Goal: Check status: Check status

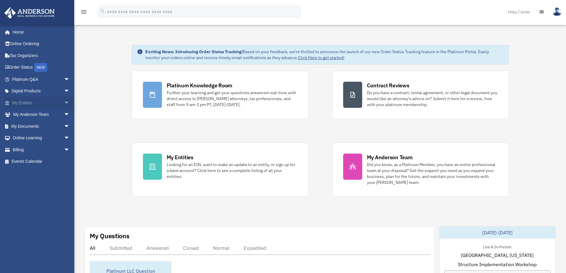
click at [25, 103] on link "My Entities arrow_drop_down" at bounding box center [41, 103] width 75 height 12
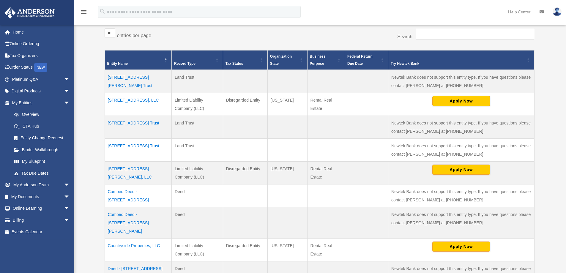
scroll to position [119, 0]
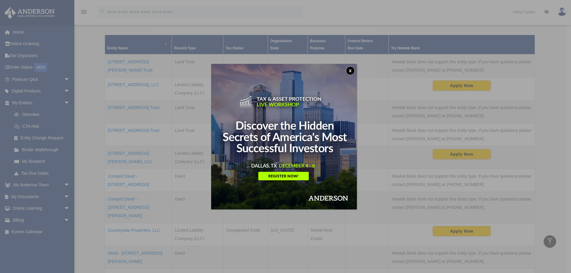
click at [350, 71] on button "x" at bounding box center [350, 70] width 9 height 9
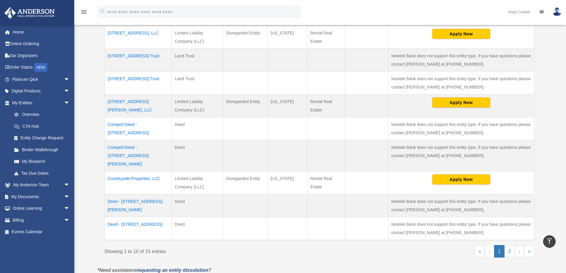
scroll to position [178, 0]
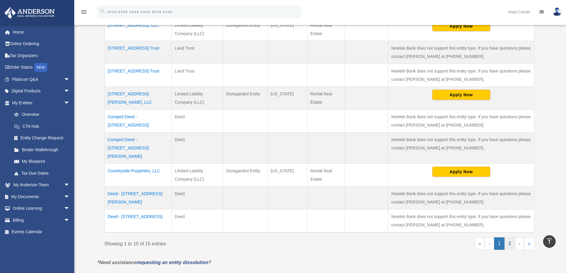
click at [511, 238] on link "2" at bounding box center [510, 244] width 10 height 12
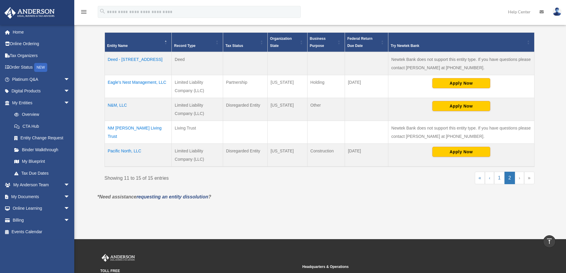
scroll to position [119, 0]
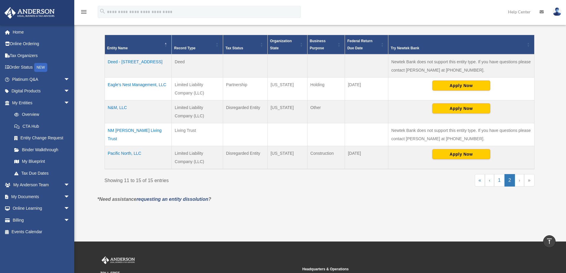
click at [122, 153] on td "Pacific North, LLC" at bounding box center [138, 157] width 67 height 23
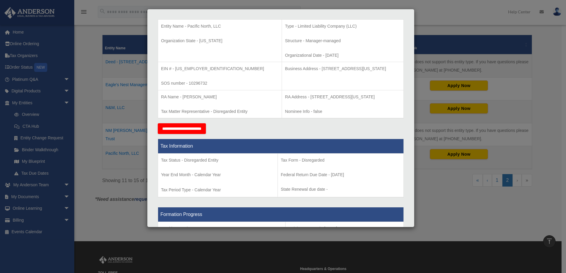
scroll to position [90, 0]
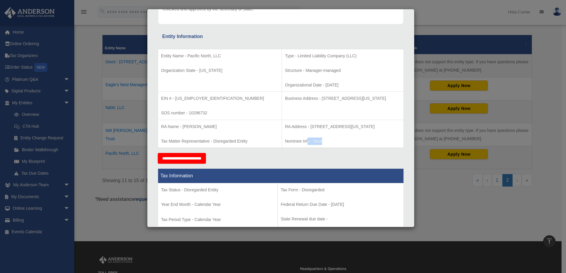
drag, startPoint x: 309, startPoint y: 141, endPoint x: 286, endPoint y: 141, distance: 22.9
click at [286, 141] on p "Nominee Info - false" at bounding box center [343, 141] width 116 height 7
click at [314, 140] on p "Nominee Info - false" at bounding box center [343, 141] width 116 height 7
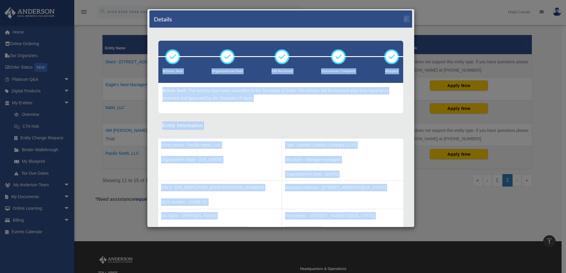
scroll to position [0, 0]
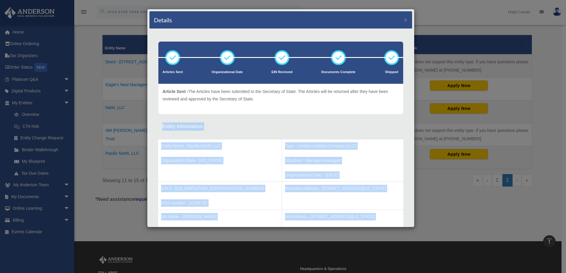
drag, startPoint x: 312, startPoint y: 139, endPoint x: 155, endPoint y: 132, distance: 157.4
copy div "Entity Information Entity Name - Pacific North, LLC Organization State - [US_ST…"
